Goal: Information Seeking & Learning: Learn about a topic

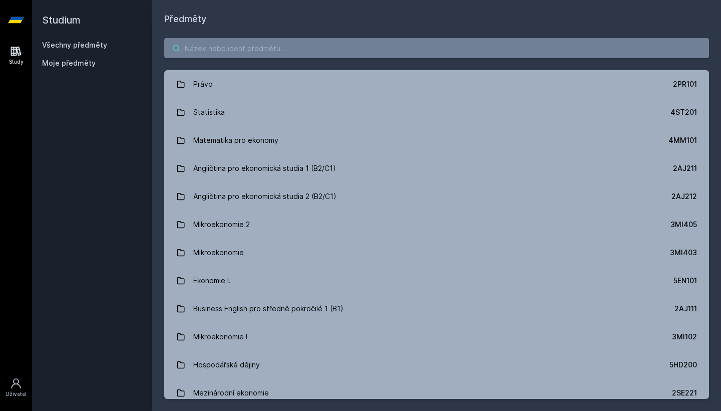
click at [357, 52] on input "search" at bounding box center [436, 48] width 545 height 20
paste input "5PR222"
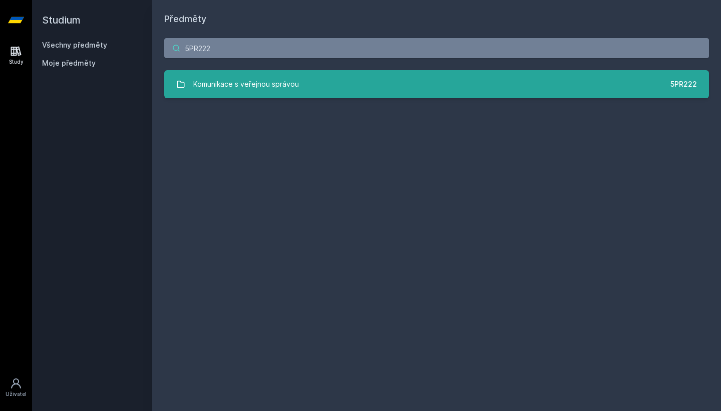
type input "5PR222"
click at [336, 85] on link "Komunikace s veřejnou správou 5PR222" at bounding box center [436, 84] width 545 height 28
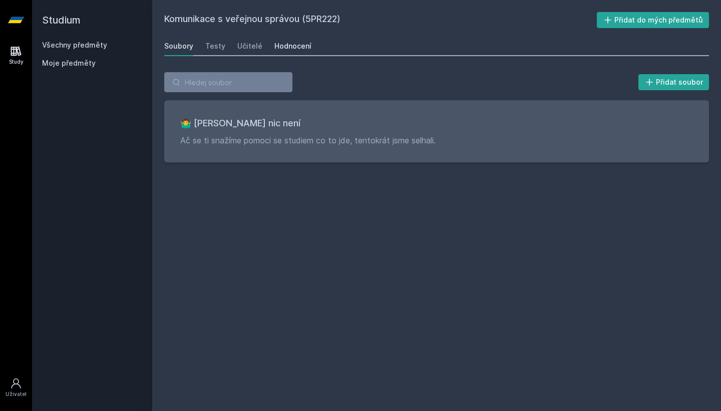
click at [284, 48] on div "Hodnocení" at bounding box center [292, 46] width 37 height 10
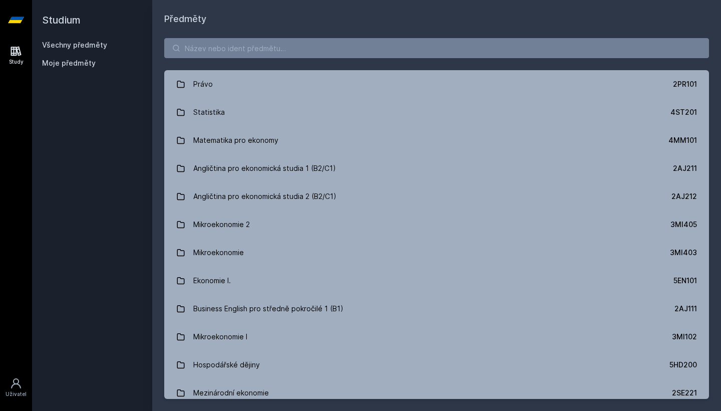
click at [269, 52] on input "search" at bounding box center [436, 48] width 545 height 20
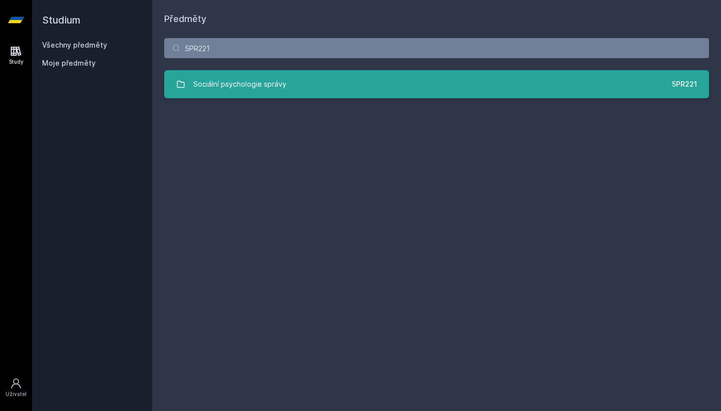
type input "5PR221"
click at [302, 83] on link "Sociální psychologie správy 5PR221" at bounding box center [436, 84] width 545 height 28
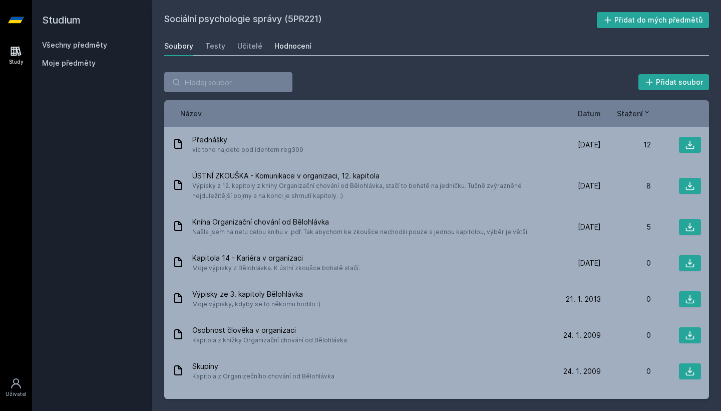
click at [297, 43] on div "Hodnocení" at bounding box center [292, 46] width 37 height 10
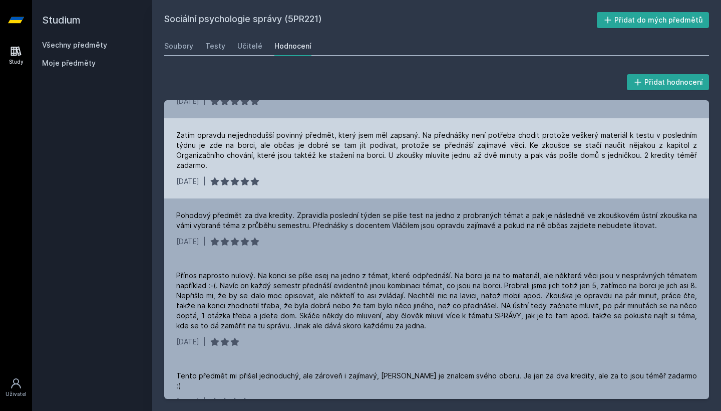
scroll to position [86, 0]
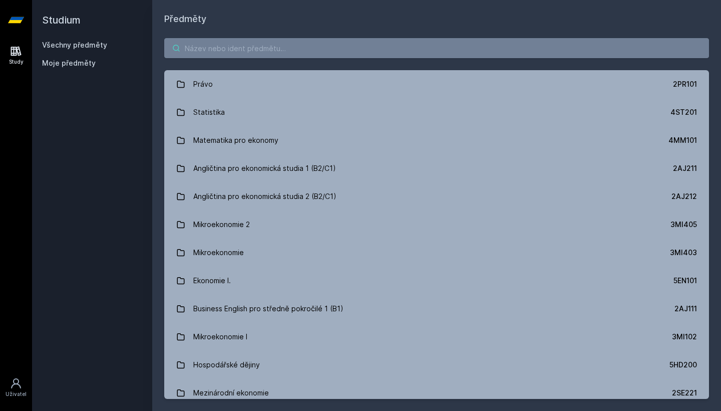
click at [320, 54] on input "search" at bounding box center [436, 48] width 545 height 20
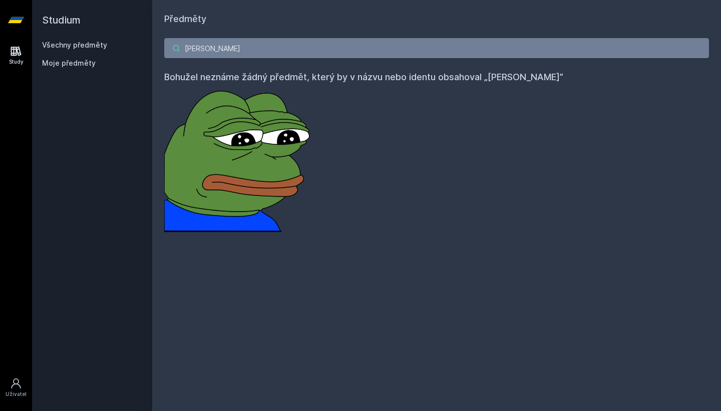
type input "[PERSON_NAME]"
click at [222, 59] on div "[PERSON_NAME] Bohužel neznáme žádný předmět, který by v názvu nebo identu obsah…" at bounding box center [436, 135] width 569 height 218
click at [241, 50] on input "[PERSON_NAME]" at bounding box center [436, 48] width 545 height 20
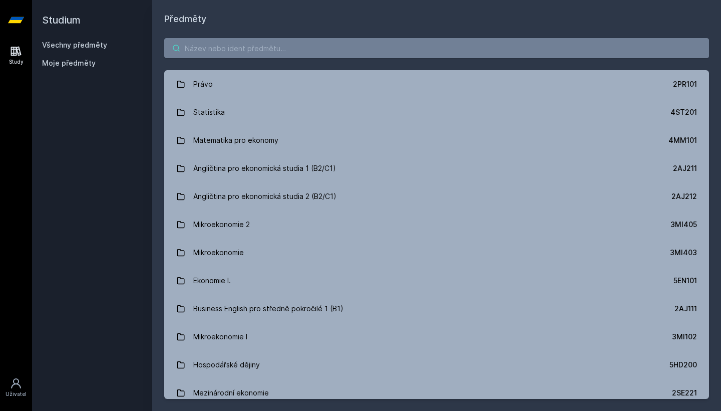
paste input "5HD416"
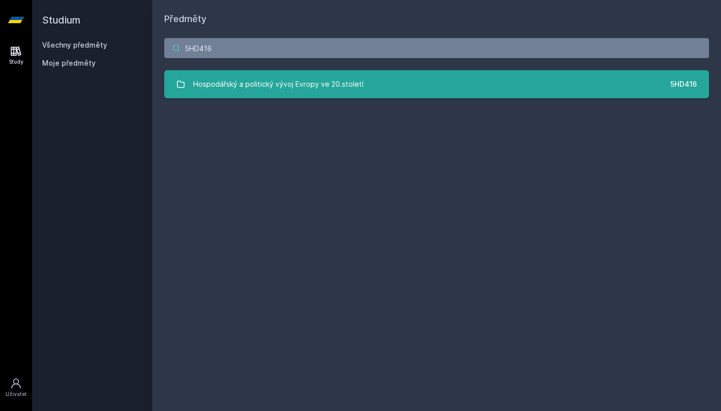
type input "5HD416"
click at [421, 77] on link "Hospodářský a politický vývoj Evropy ve 20.století 5HD416" at bounding box center [436, 84] width 545 height 28
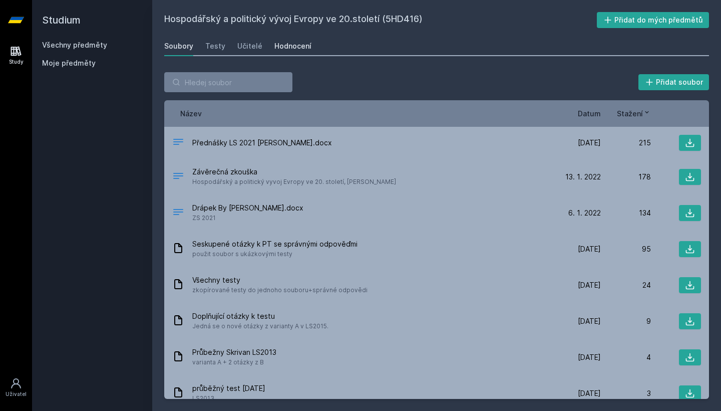
click at [295, 47] on div "Hodnocení" at bounding box center [292, 46] width 37 height 10
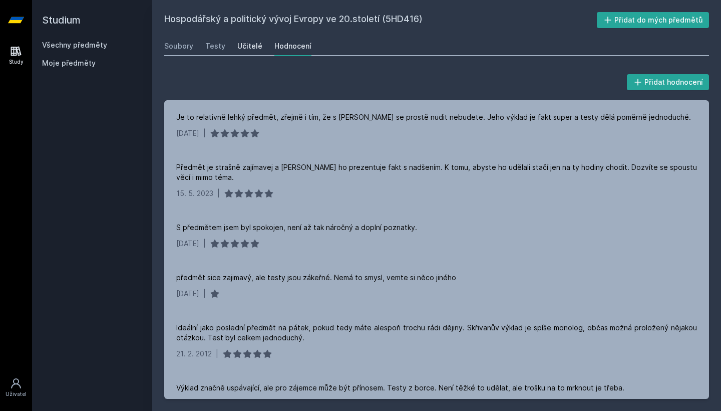
click at [240, 45] on div "Učitelé" at bounding box center [249, 46] width 25 height 10
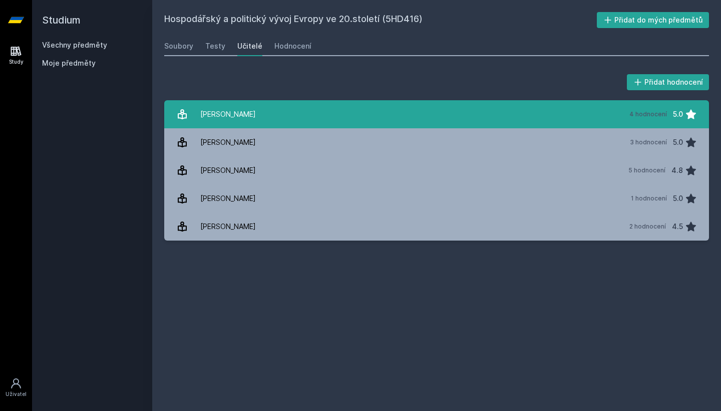
click at [366, 115] on link "[PERSON_NAME] 4 hodnocení 5.0" at bounding box center [436, 114] width 545 height 28
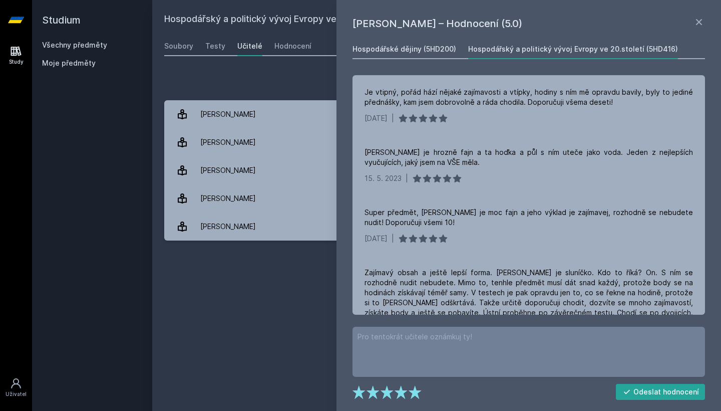
click at [428, 46] on div "Hospodářské dějiny (5HD200)" at bounding box center [404, 49] width 104 height 10
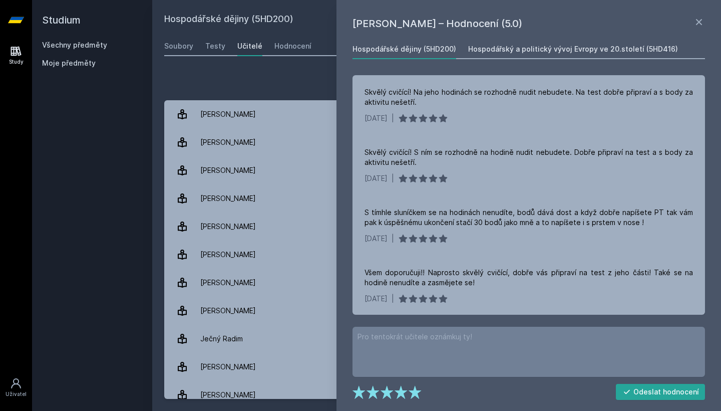
click at [564, 48] on div "Hospodářský a politický vývoj Evropy ve 20.století (5HD416)" at bounding box center [573, 49] width 210 height 10
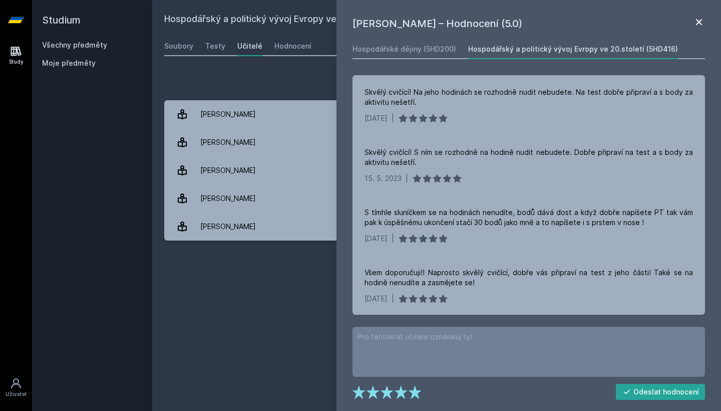
click at [698, 24] on icon at bounding box center [699, 22] width 12 height 12
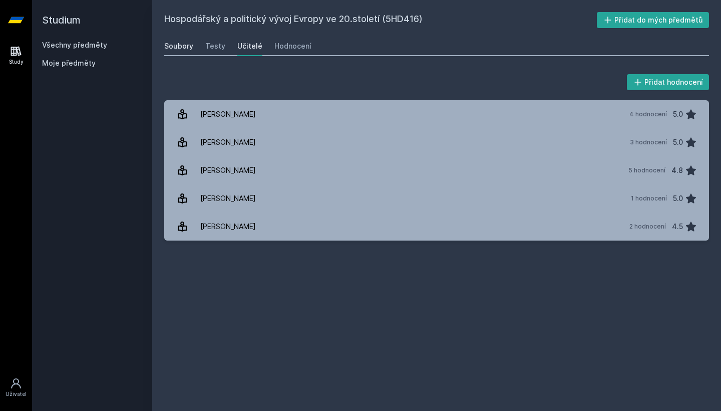
click at [178, 47] on div "Soubory" at bounding box center [178, 46] width 29 height 10
click at [84, 47] on link "Všechny předměty" at bounding box center [74, 45] width 65 height 9
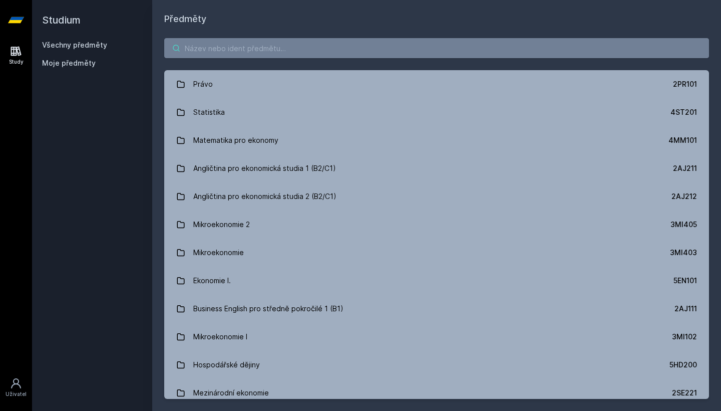
click at [360, 44] on input "search" at bounding box center [436, 48] width 545 height 20
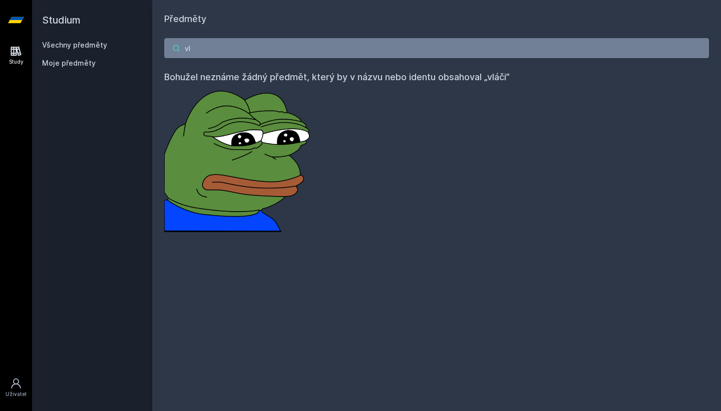
type input "v"
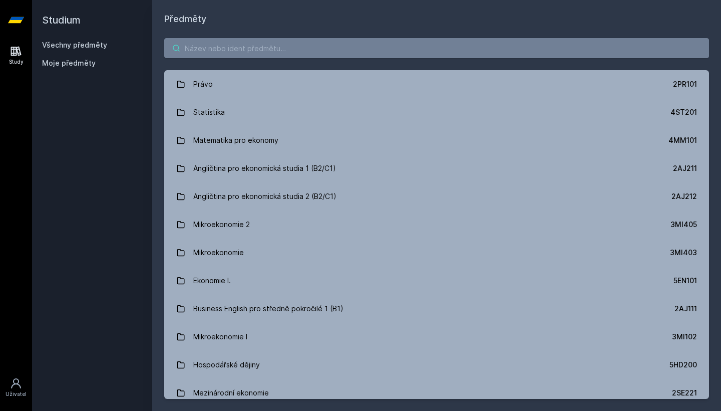
paste input "5PR222"
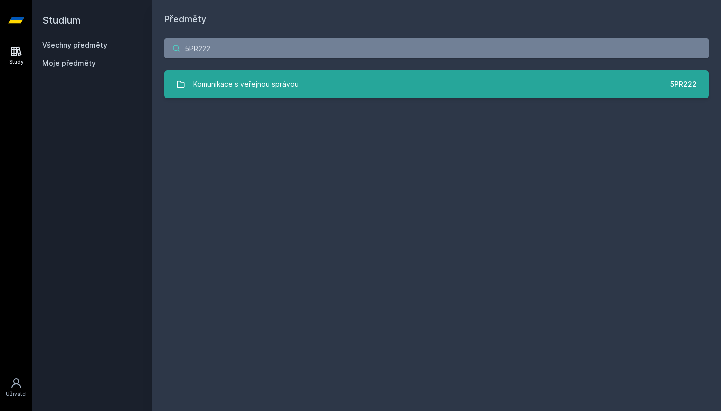
type input "5PR222"
click at [390, 91] on link "Komunikace s veřejnou správou 5PR222" at bounding box center [436, 84] width 545 height 28
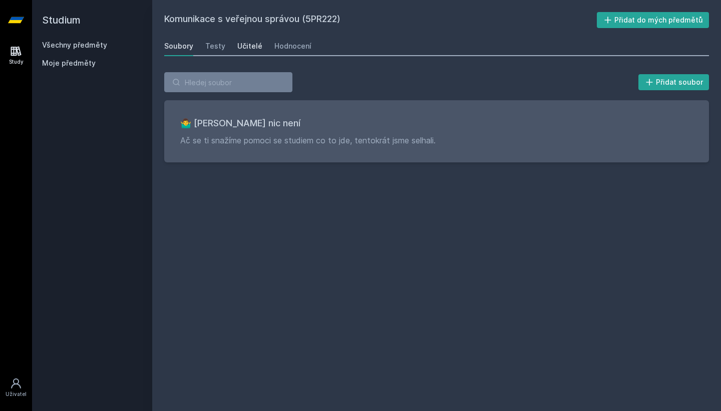
click at [244, 50] on div "Učitelé" at bounding box center [249, 46] width 25 height 10
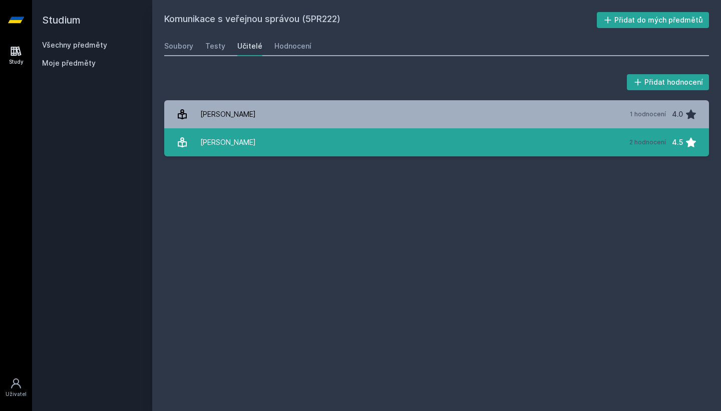
click at [289, 141] on link "[PERSON_NAME][DATE] hodnocení 4.5" at bounding box center [436, 142] width 545 height 28
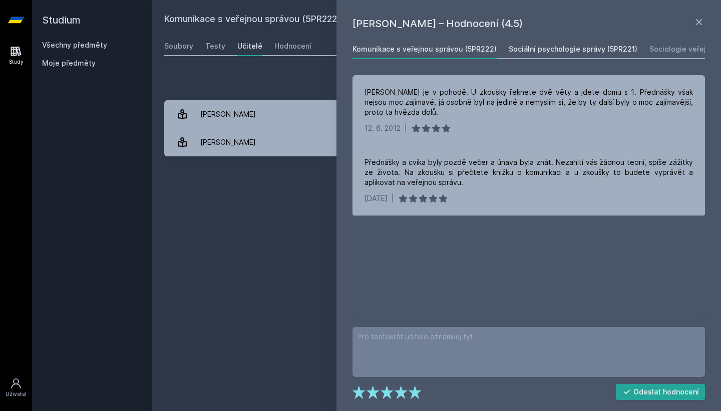
click at [562, 49] on div "Sociální psychologie správy (5PR221)" at bounding box center [573, 49] width 129 height 10
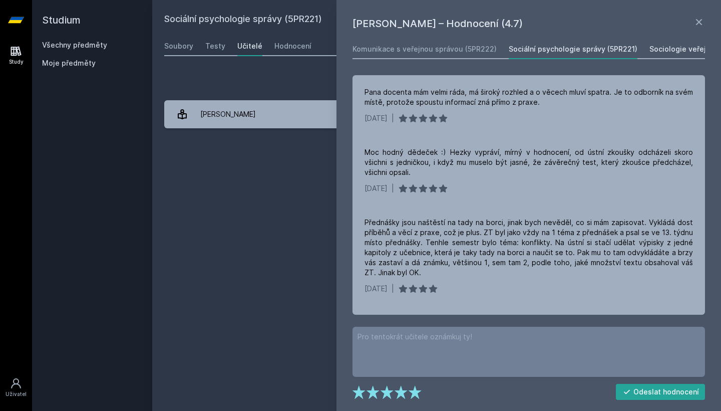
click at [660, 47] on div "Sociologie veřejné správy (5PR424)" at bounding box center [711, 49] width 125 height 10
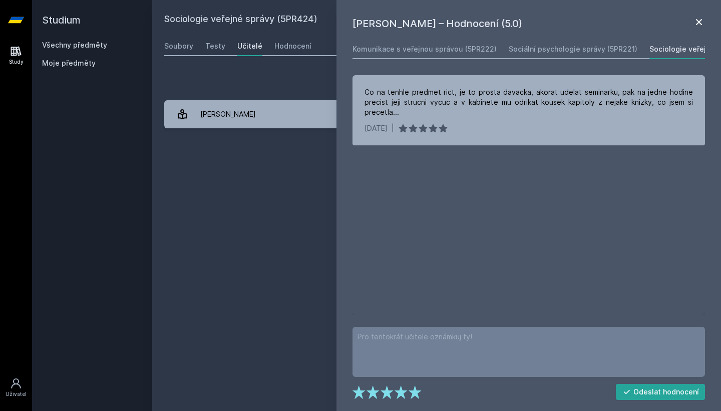
click at [696, 22] on icon at bounding box center [699, 22] width 12 height 12
